Goal: Transaction & Acquisition: Purchase product/service

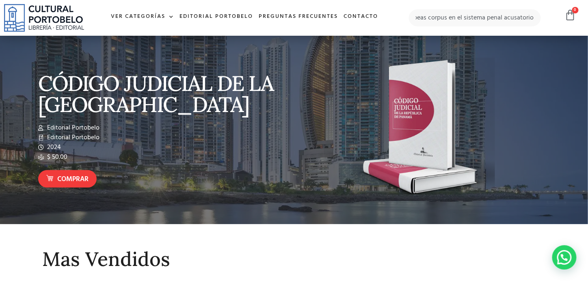
scroll to position [0, 15]
type input "el habeas corpus en el sistema penal acusatorio:"
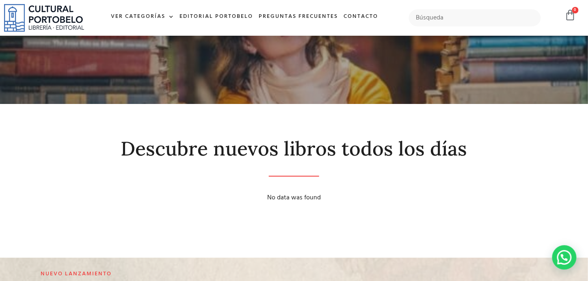
scroll to position [156, 0]
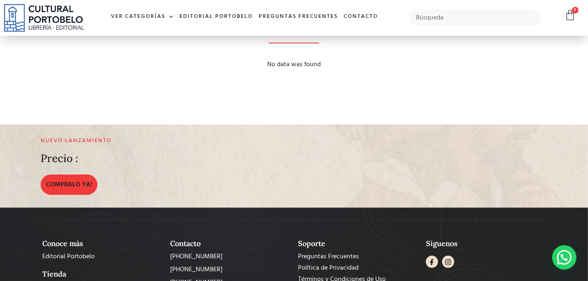
click at [49, 144] on h2 "Nuevo lanzamiento" at bounding box center [210, 141] width 338 height 7
click at [56, 141] on h2 "Nuevo lanzamiento" at bounding box center [210, 141] width 338 height 7
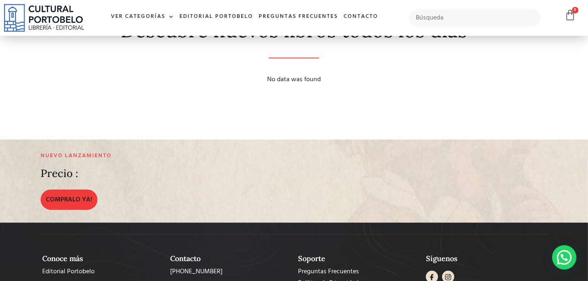
scroll to position [141, 0]
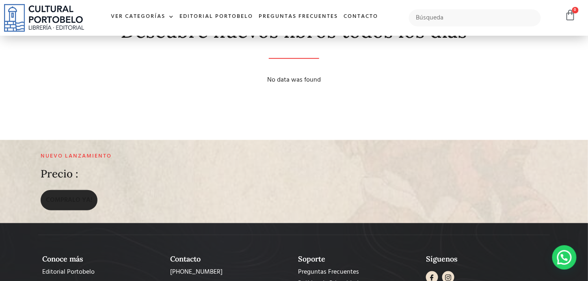
click at [67, 206] on link "COMPRALO YA!" at bounding box center [69, 200] width 57 height 20
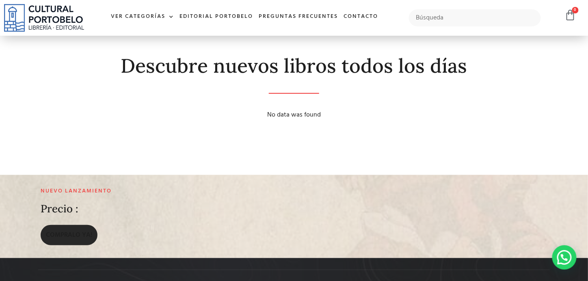
scroll to position [119, 0]
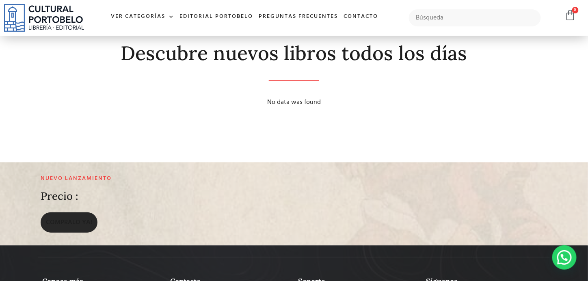
click at [61, 222] on span "COMPRALO YA!" at bounding box center [69, 223] width 46 height 10
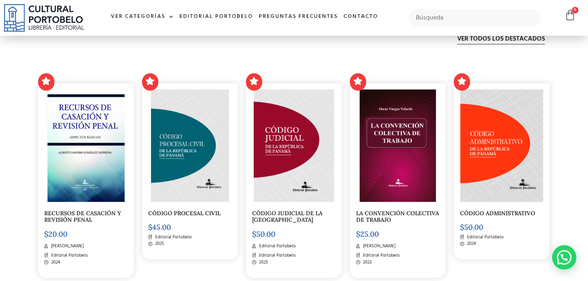
scroll to position [1602, 0]
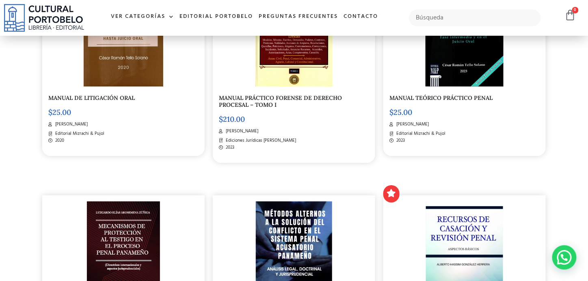
scroll to position [956, 0]
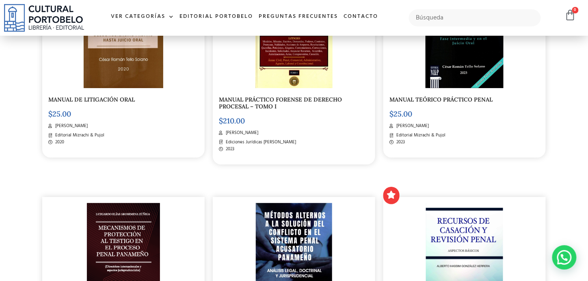
click at [61, 103] on link "MANUAL DE LITIGACIÓN ORAL" at bounding box center [91, 99] width 86 height 7
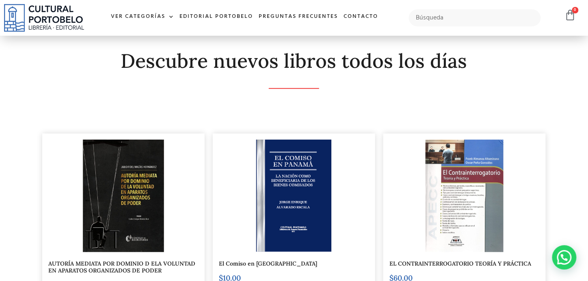
scroll to position [0, 0]
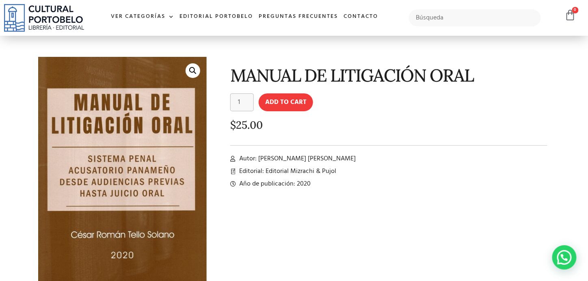
scroll to position [15, 0]
